Goal: Find specific page/section

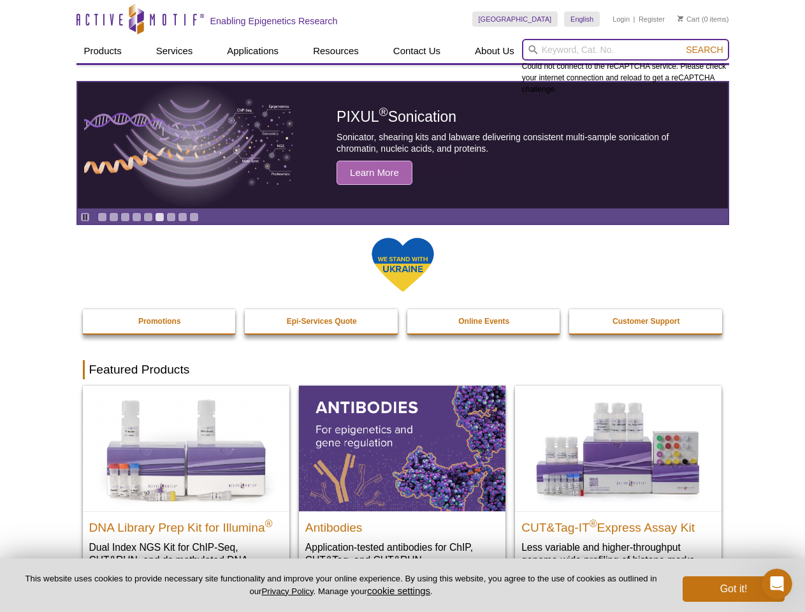
click at [625, 50] on input "search" at bounding box center [625, 50] width 207 height 22
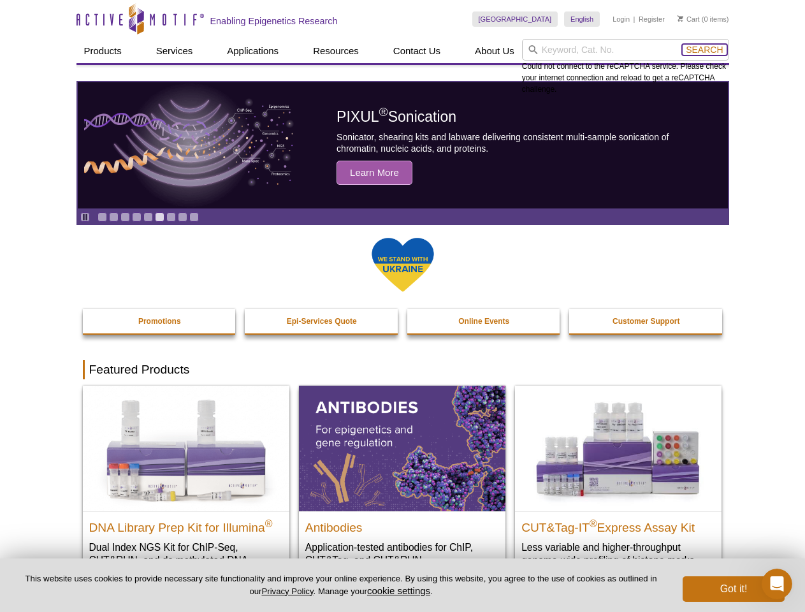
click at [704, 50] on span "Search" at bounding box center [704, 50] width 37 height 10
click at [85, 217] on icon "Pause" at bounding box center [85, 217] width 8 height 8
click at [102, 217] on link "Go to slide 1" at bounding box center [103, 217] width 10 height 10
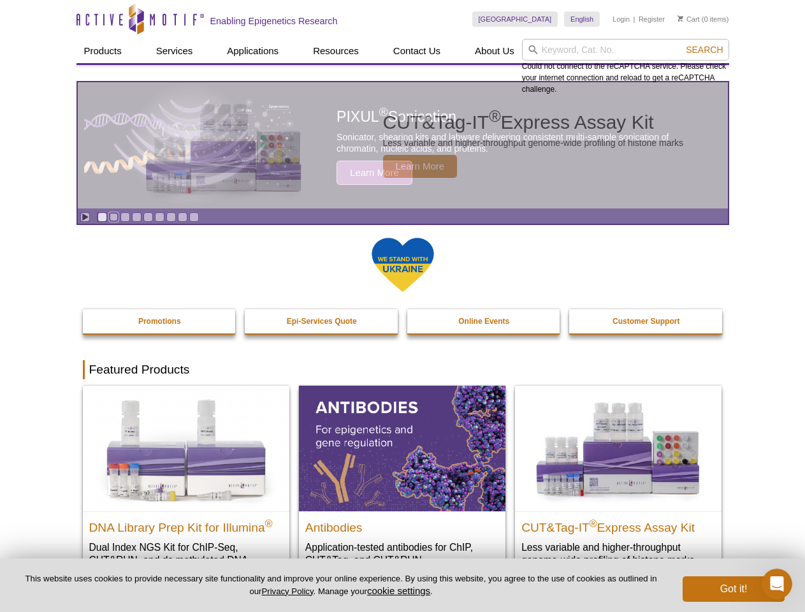
click at [113, 217] on link "Go to slide 2" at bounding box center [114, 217] width 10 height 10
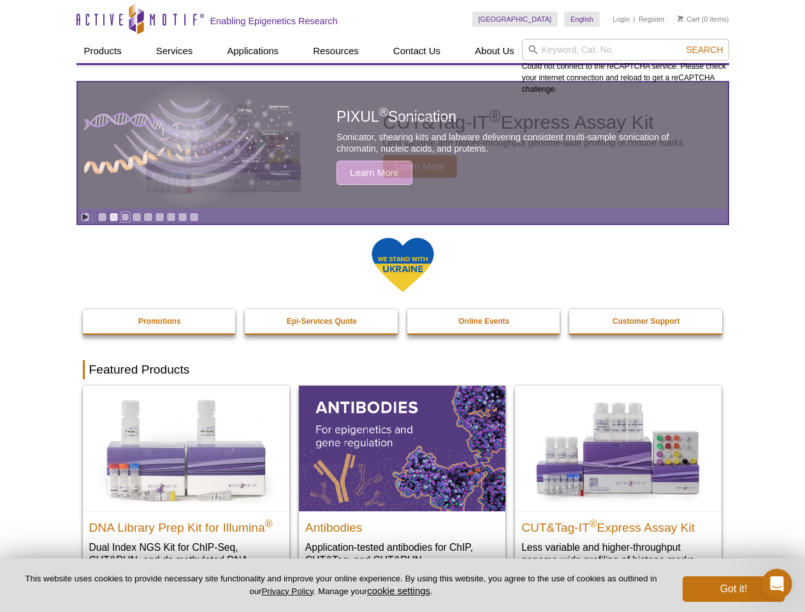
click at [125, 217] on link "Go to slide 3" at bounding box center [125, 217] width 10 height 10
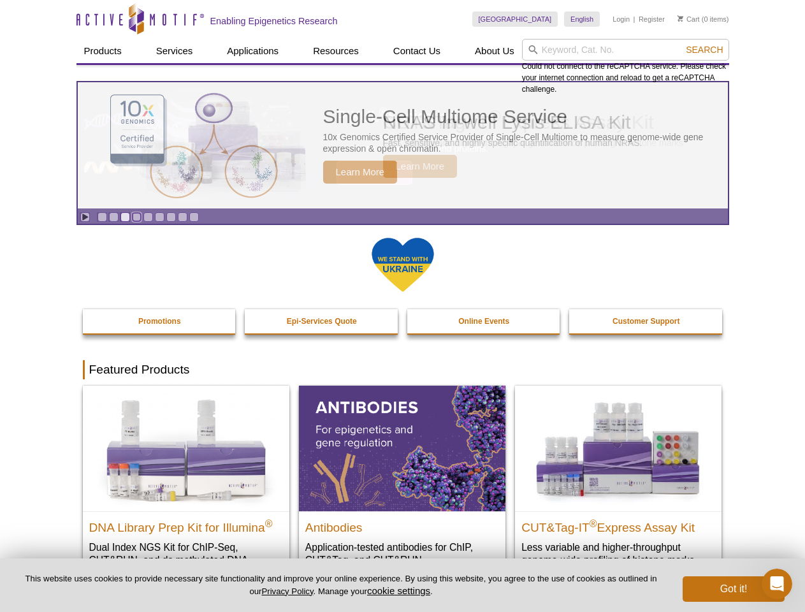
click at [136, 217] on link "Go to slide 4" at bounding box center [137, 217] width 10 height 10
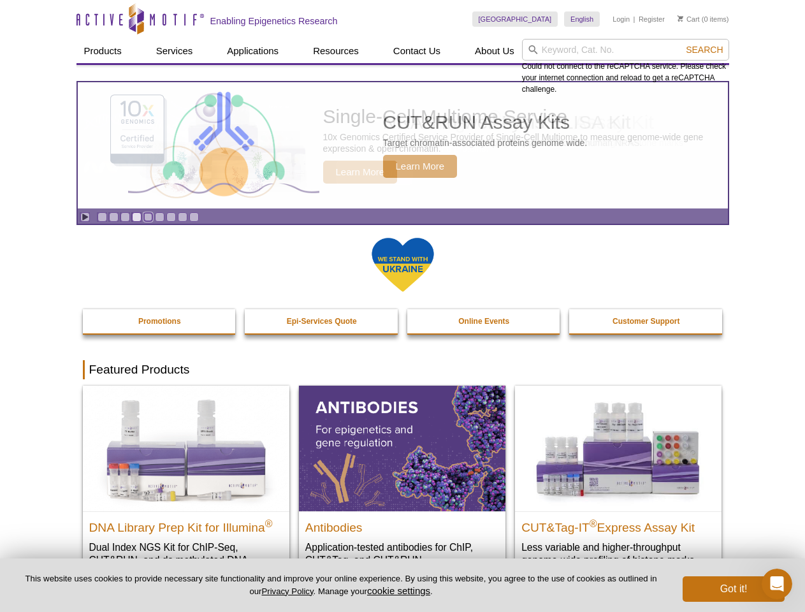
click at [148, 217] on link "Go to slide 5" at bounding box center [148, 217] width 10 height 10
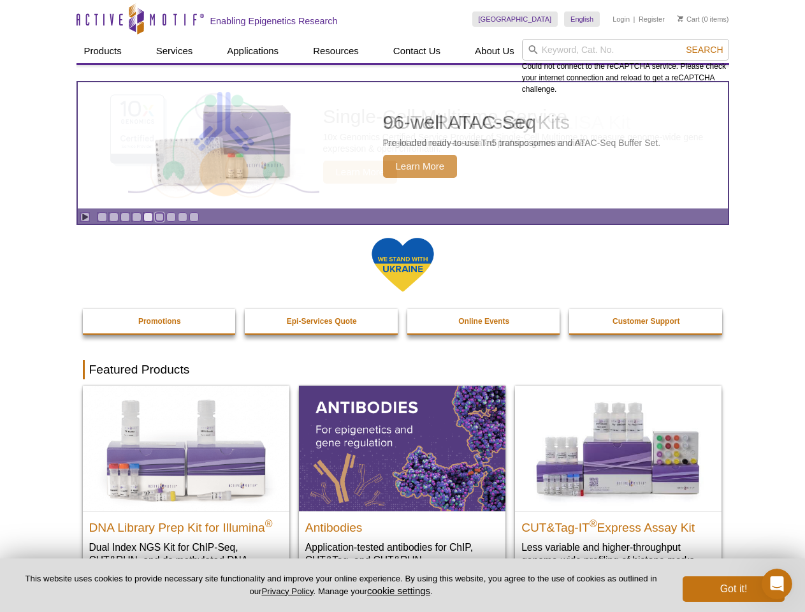
click at [159, 217] on link "Go to slide 6" at bounding box center [160, 217] width 10 height 10
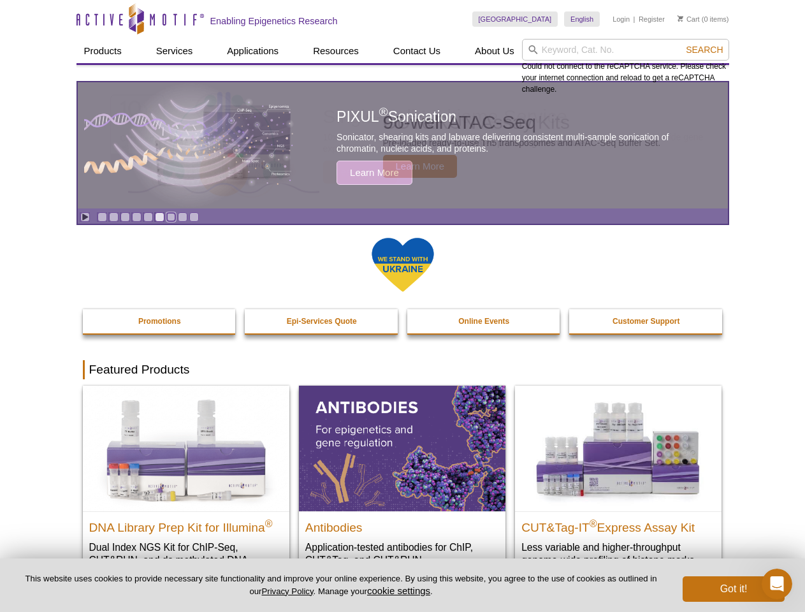
click at [171, 217] on link "Go to slide 7" at bounding box center [171, 217] width 10 height 10
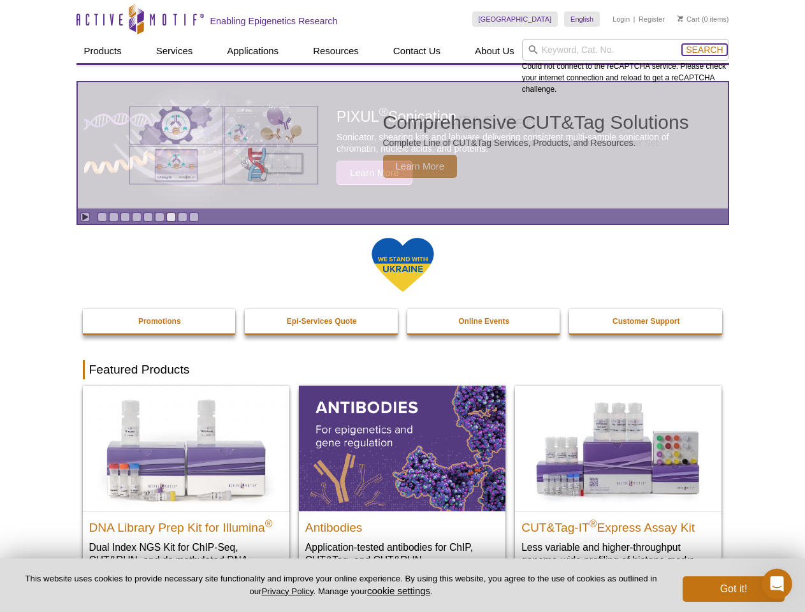
click at [704, 50] on span "Search" at bounding box center [704, 50] width 37 height 10
